Goal: Task Accomplishment & Management: Use online tool/utility

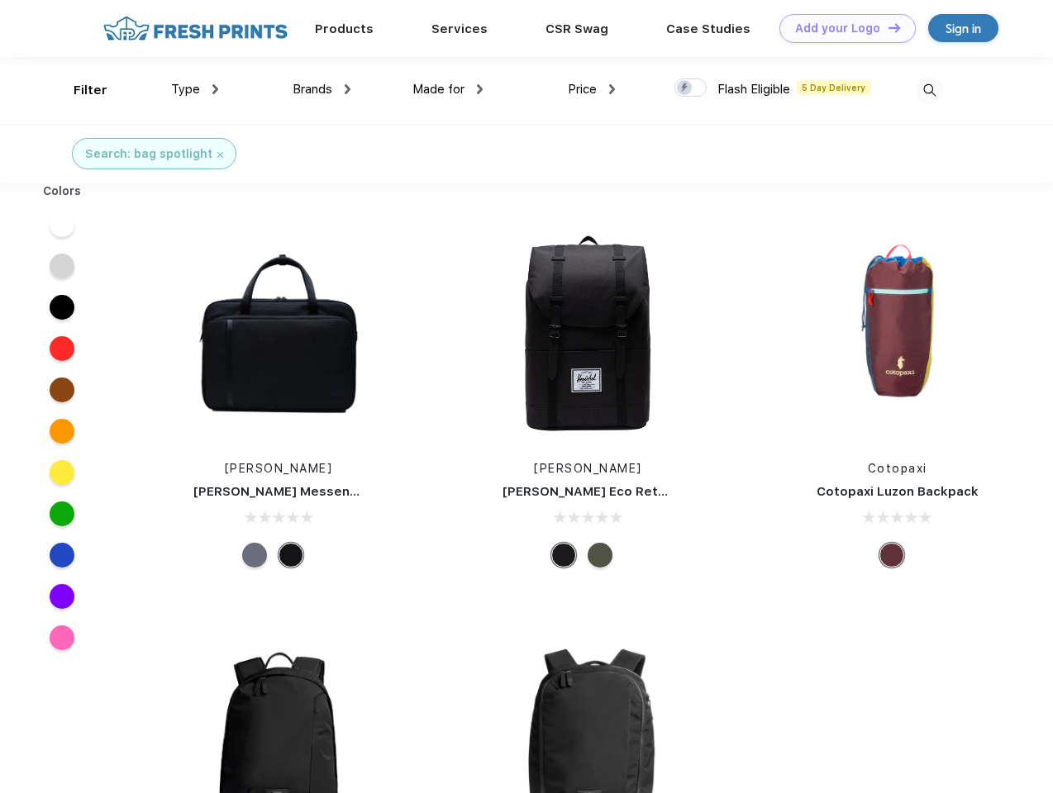
click at [841, 28] on link "Add your Logo Design Tool" at bounding box center [847, 28] width 136 height 29
click at [0, 0] on div "Design Tool" at bounding box center [0, 0] width 0 height 0
click at [887, 27] on link "Add your Logo Design Tool" at bounding box center [847, 28] width 136 height 29
click at [79, 90] on div "Filter" at bounding box center [91, 90] width 34 height 19
click at [195, 89] on span "Type" at bounding box center [185, 89] width 29 height 15
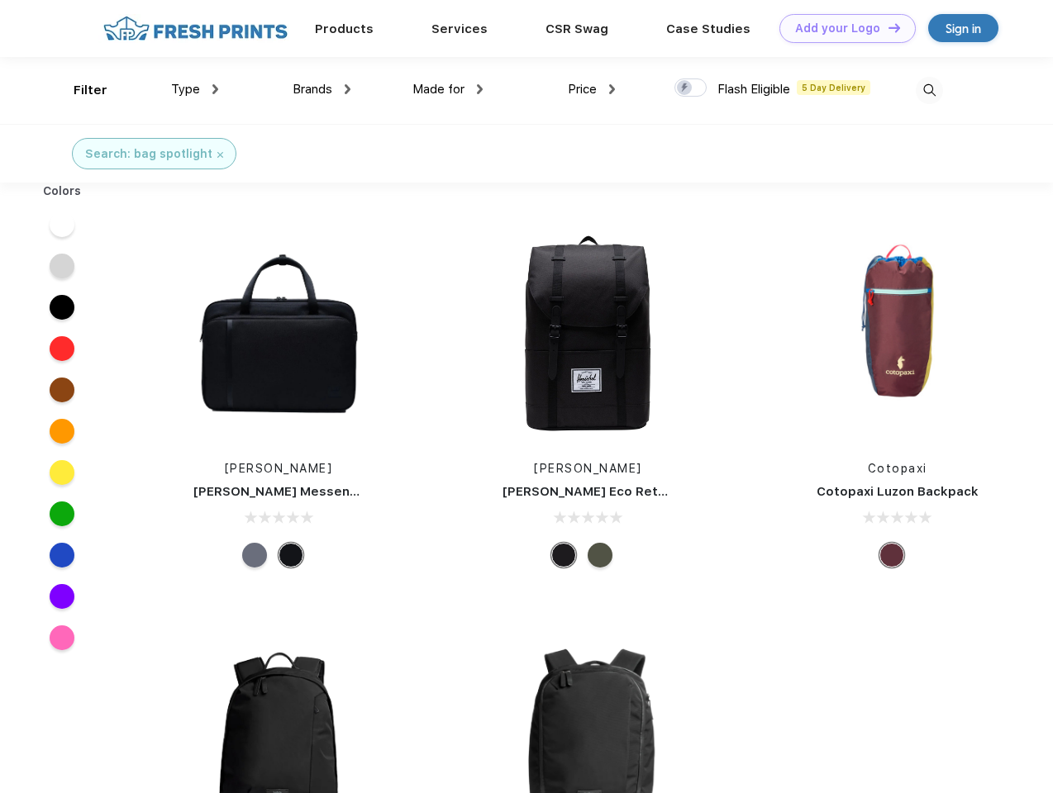
click at [322, 89] on span "Brands" at bounding box center [313, 89] width 40 height 15
click at [448, 89] on span "Made for" at bounding box center [438, 89] width 52 height 15
click at [592, 89] on span "Price" at bounding box center [582, 89] width 29 height 15
click at [691, 88] on div at bounding box center [690, 88] width 32 height 18
click at [685, 88] on input "checkbox" at bounding box center [679, 83] width 11 height 11
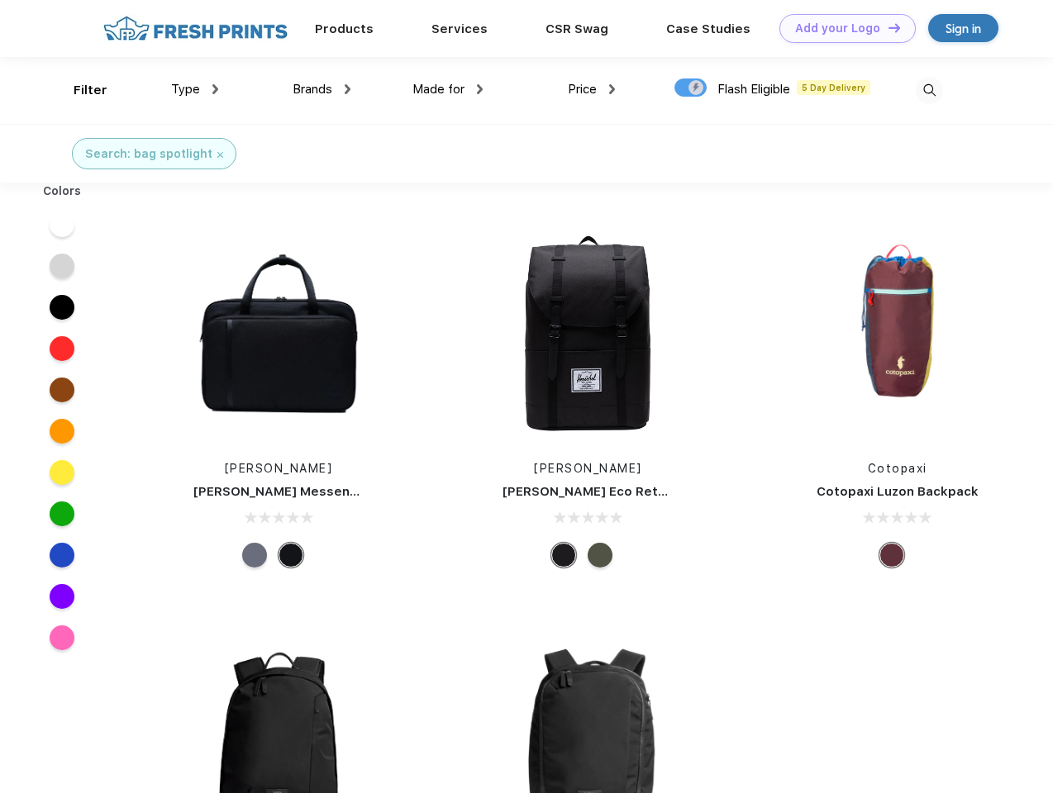
click at [929, 90] on img at bounding box center [929, 90] width 27 height 27
